Goal: Task Accomplishment & Management: Use online tool/utility

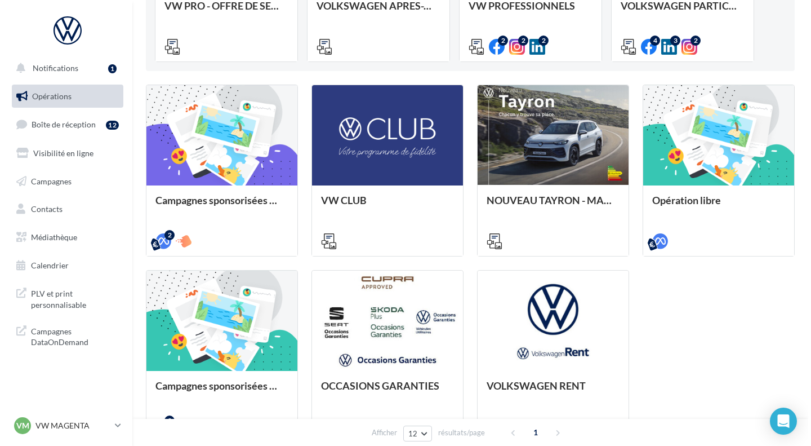
scroll to position [235, 0]
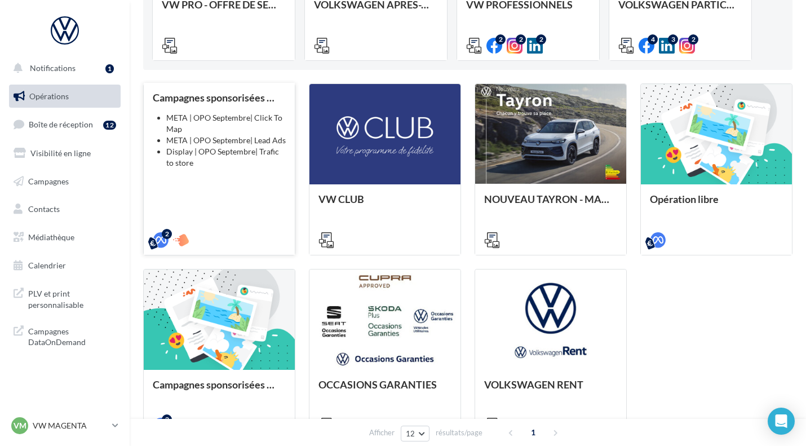
click at [188, 145] on li "META | OPO Septembre| Lead Ads" at bounding box center [225, 140] width 119 height 11
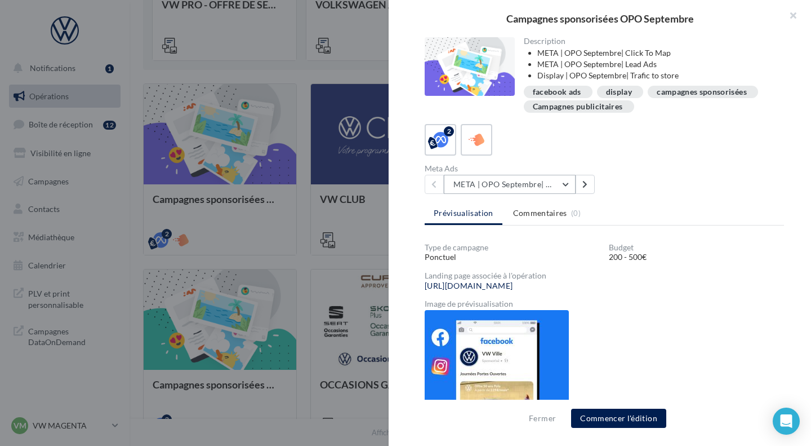
click at [535, 188] on button "META | OPO Septembre| Click To Map" at bounding box center [510, 184] width 132 height 19
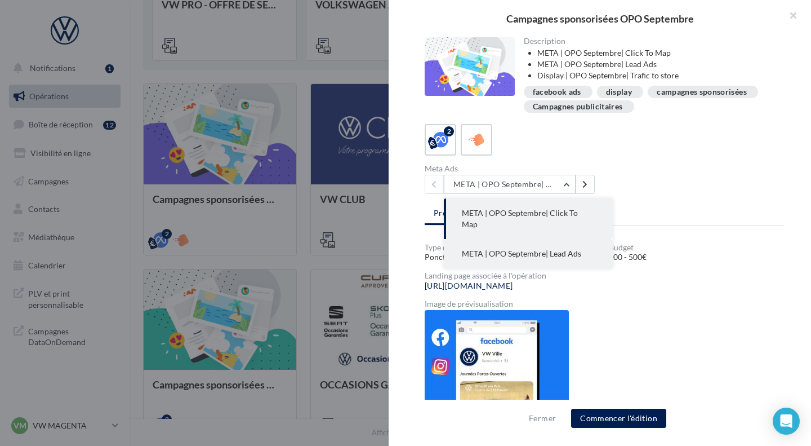
click at [579, 248] on span "META | OPO Septembre| Lead Ads" at bounding box center [521, 253] width 119 height 10
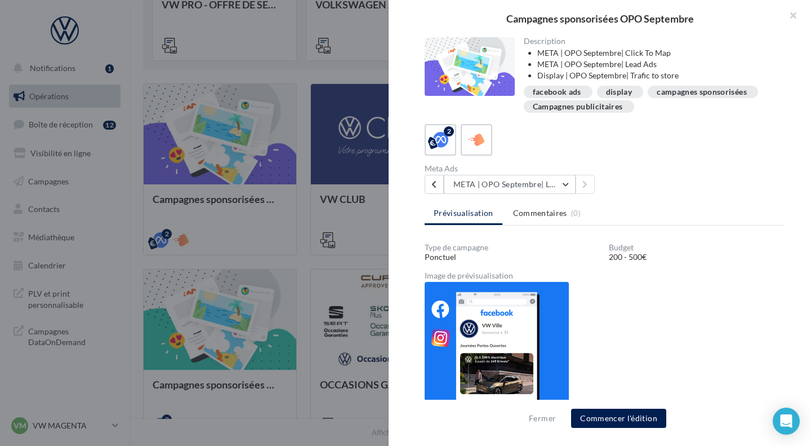
scroll to position [20, 0]
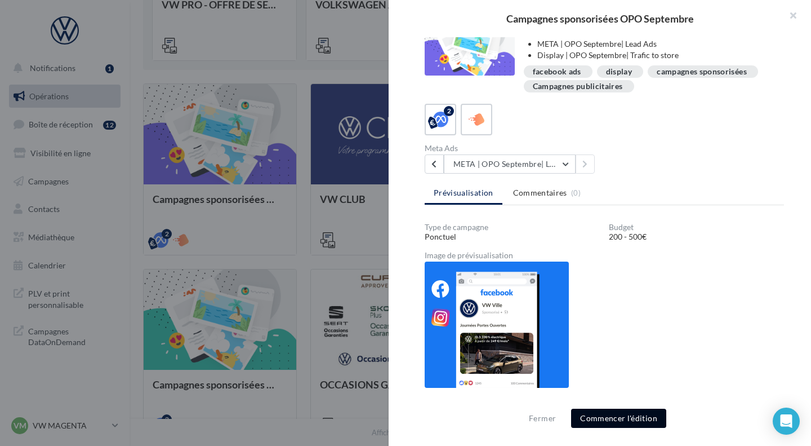
click at [619, 415] on button "Commencer l'édition" at bounding box center [618, 417] width 95 height 19
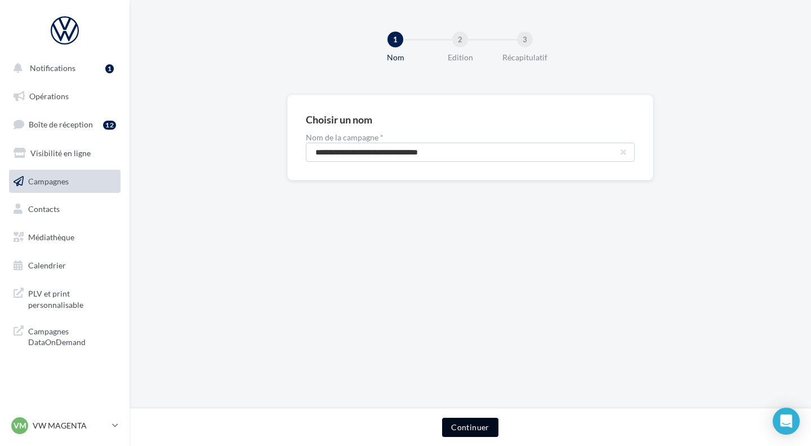
click at [465, 426] on button "Continuer" at bounding box center [470, 426] width 56 height 19
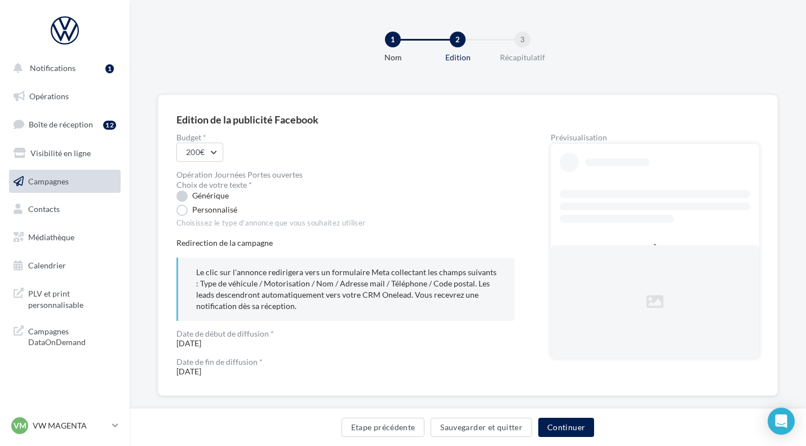
click at [220, 192] on label "Générique" at bounding box center [202, 195] width 52 height 11
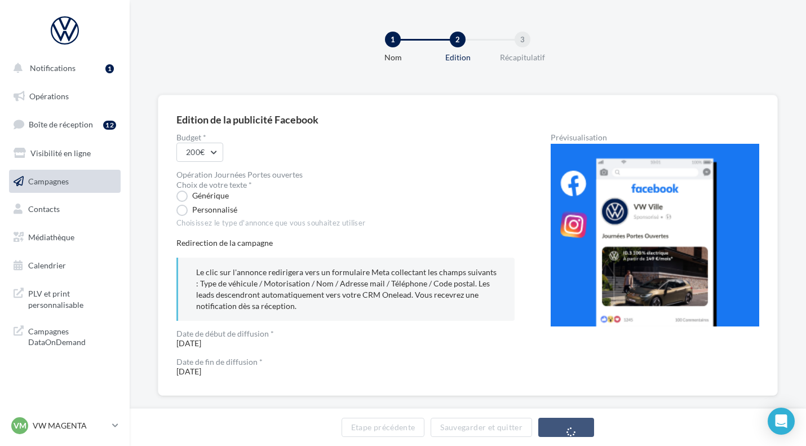
click at [515, 220] on div "Budget * 200€ Opération Journées Portes ouvertes Choix de votre texte * Génériq…" at bounding box center [467, 255] width 583 height 243
click at [463, 205] on div "Personnalisé" at bounding box center [345, 210] width 338 height 12
click at [215, 193] on label "Générique" at bounding box center [202, 195] width 52 height 11
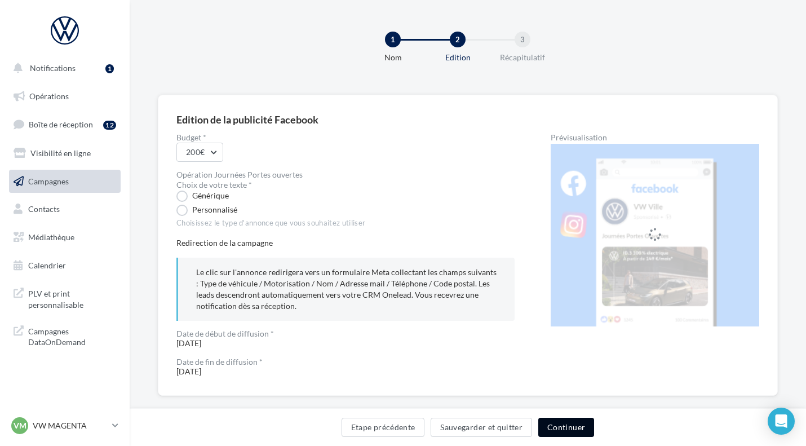
click at [570, 428] on button "Continuer" at bounding box center [566, 426] width 56 height 19
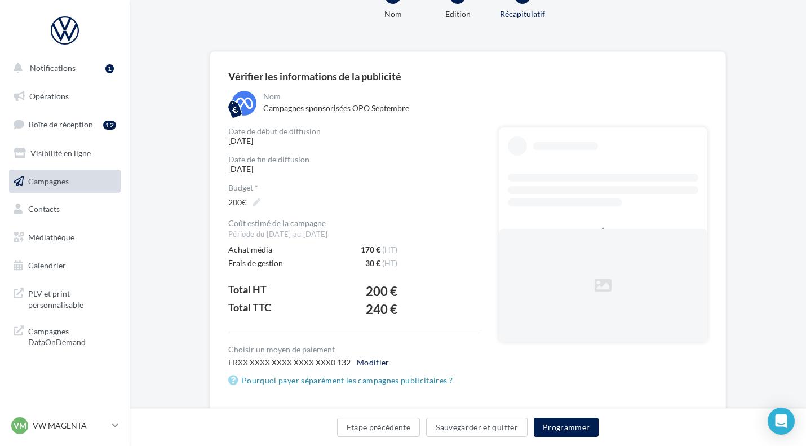
scroll to position [46, 0]
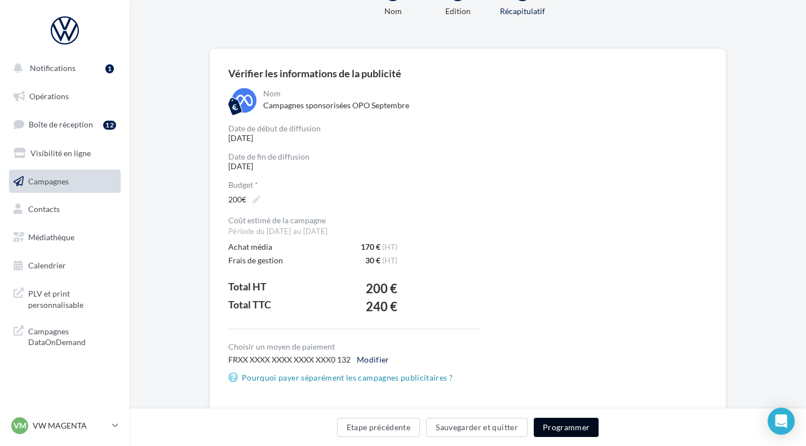
click at [568, 427] on button "Programmer" at bounding box center [566, 426] width 65 height 19
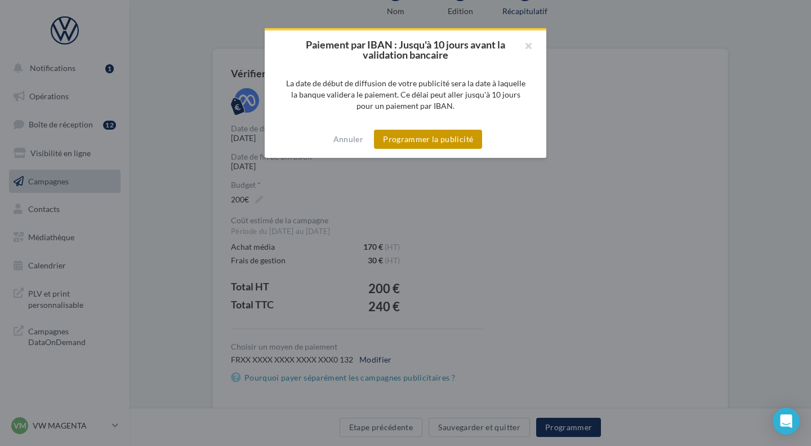
click at [402, 144] on button "Programmer la publicité" at bounding box center [428, 139] width 108 height 19
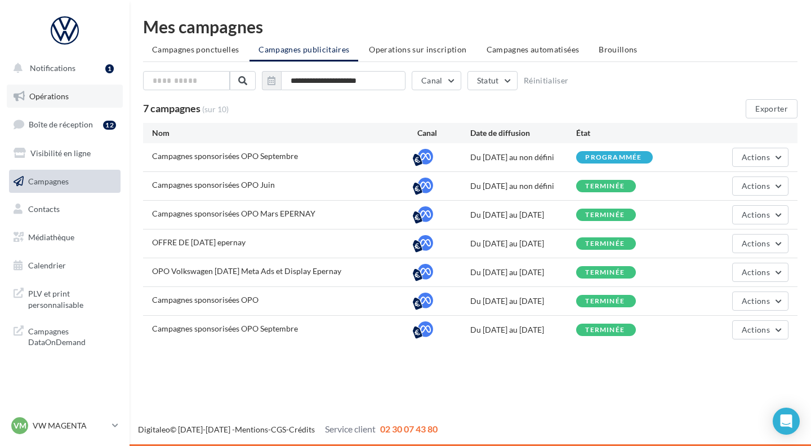
click at [66, 99] on span "Opérations" at bounding box center [48, 96] width 39 height 10
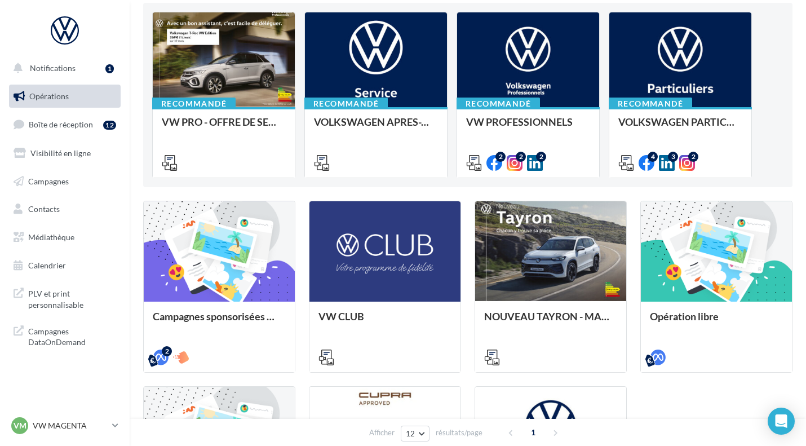
scroll to position [119, 0]
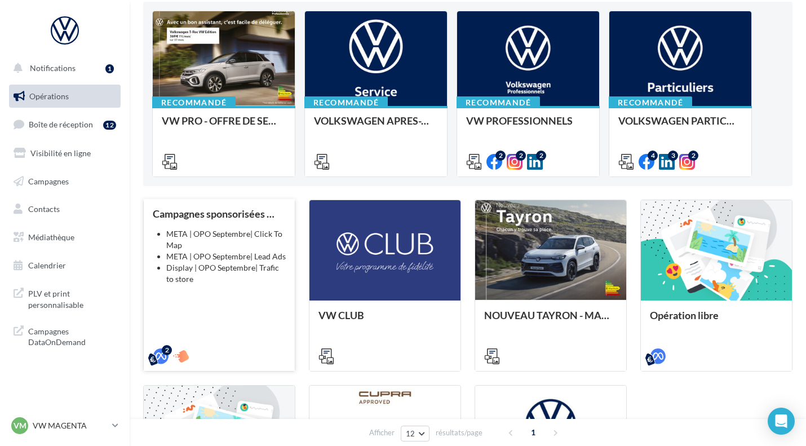
click at [194, 288] on div "Campagnes sponsorisées OPO Septembre META | OPO Septembre| Click To Map META | …" at bounding box center [219, 284] width 133 height 153
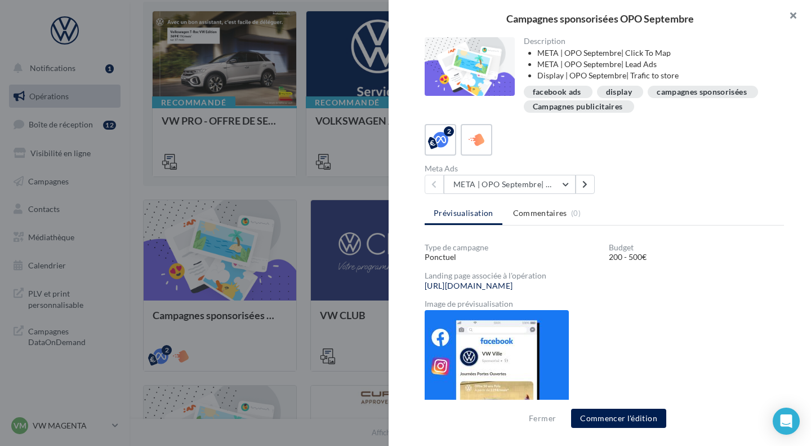
click at [796, 21] on button "button" at bounding box center [788, 17] width 45 height 34
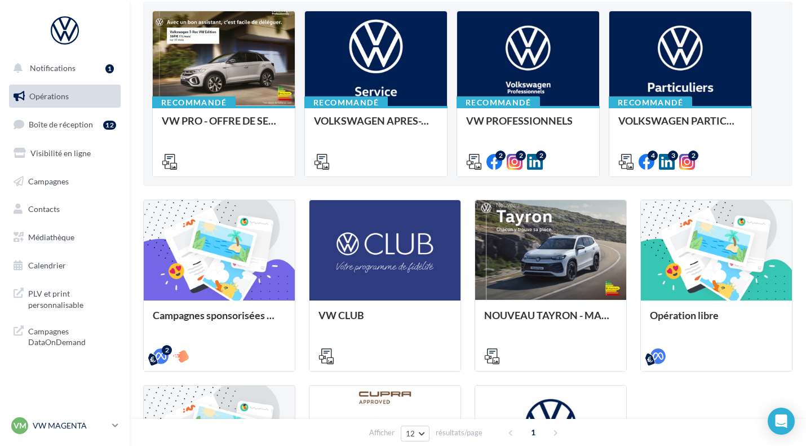
click at [57, 423] on p "VW MAGENTA" at bounding box center [70, 425] width 75 height 11
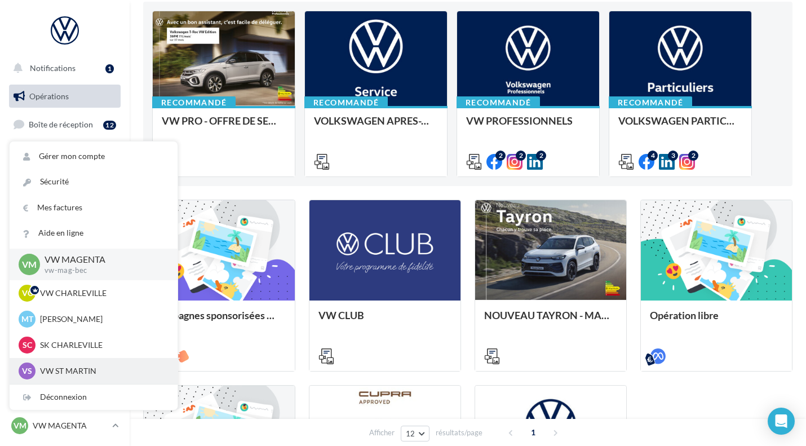
scroll to position [78, 0]
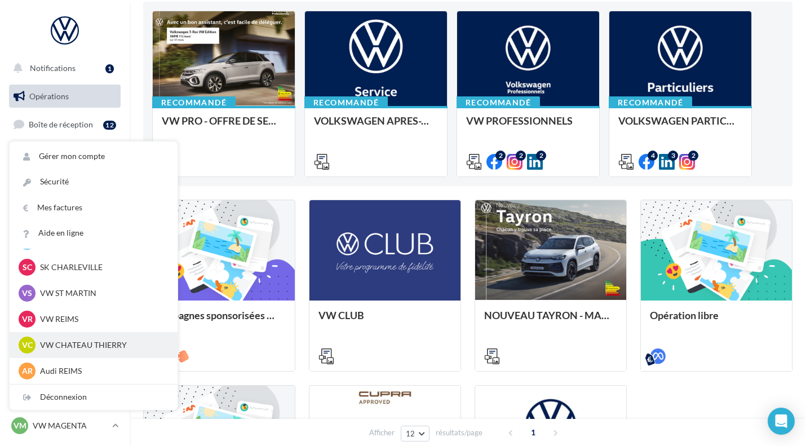
click at [73, 340] on p "VW CHATEAU THIERRY" at bounding box center [102, 344] width 124 height 11
